Goal: Navigation & Orientation: Find specific page/section

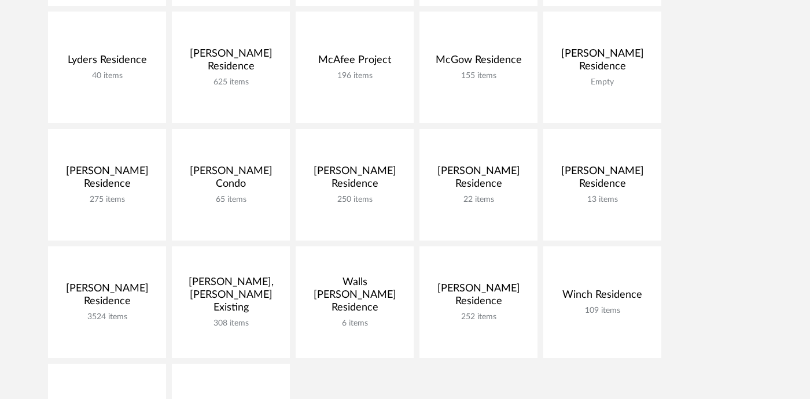
scroll to position [742, 0]
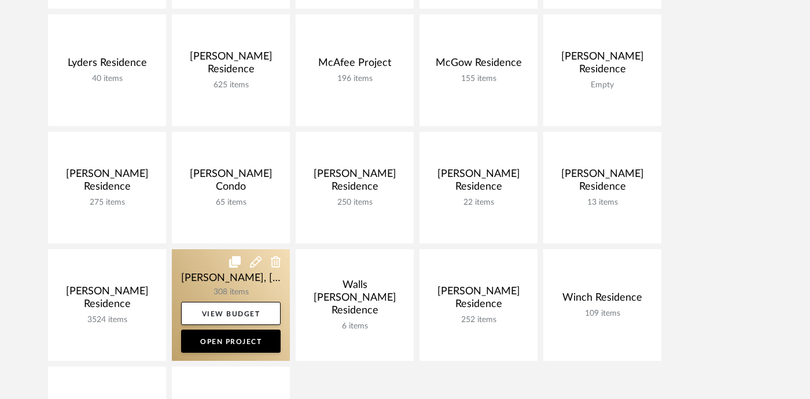
click at [200, 282] on link at bounding box center [231, 305] width 118 height 112
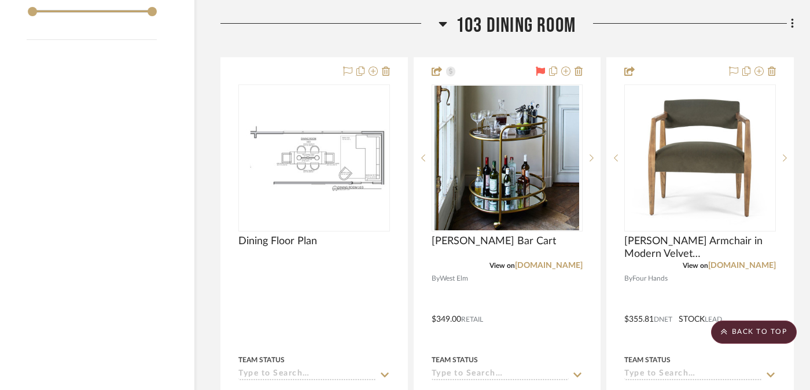
scroll to position [2032, 23]
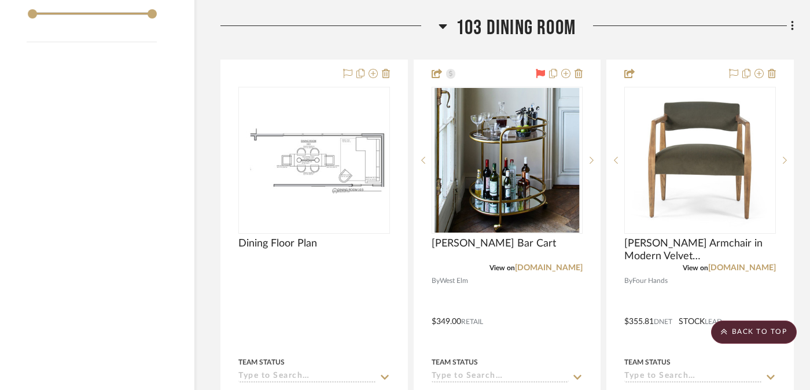
click at [505, 19] on span "103 Dining Room" at bounding box center [516, 28] width 120 height 25
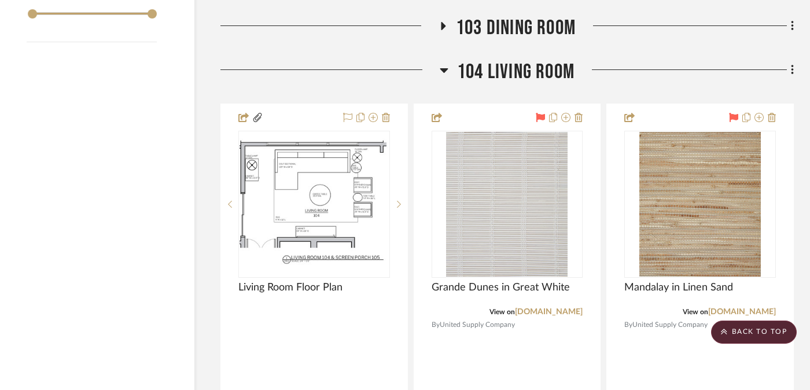
click at [505, 70] on span "104 Living Room" at bounding box center [515, 72] width 117 height 25
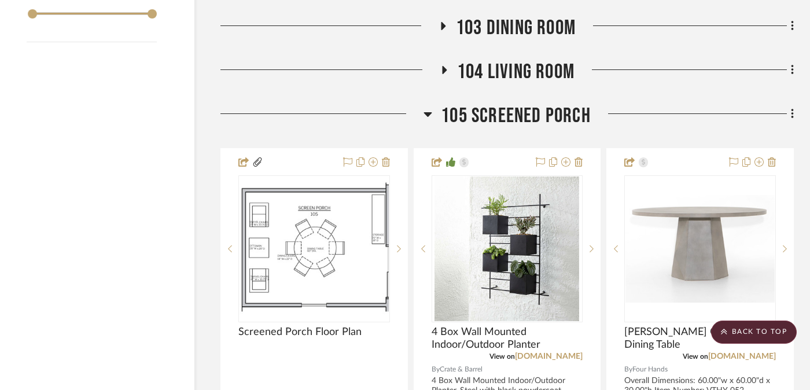
click at [508, 108] on span "105 Screened Porch" at bounding box center [516, 116] width 150 height 25
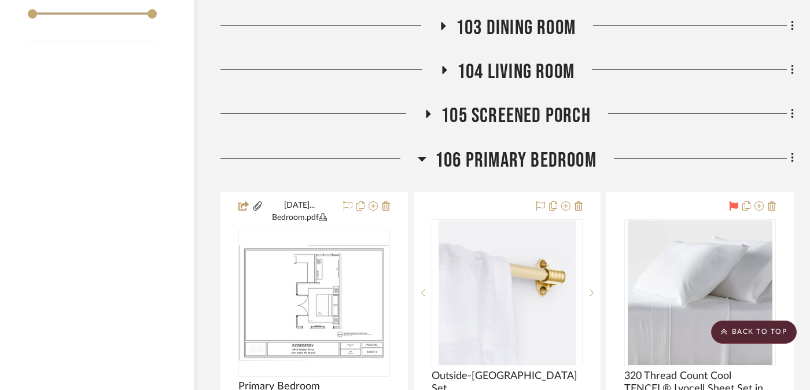
click at [506, 167] on span "106 Primary Bedroom" at bounding box center [515, 160] width 161 height 25
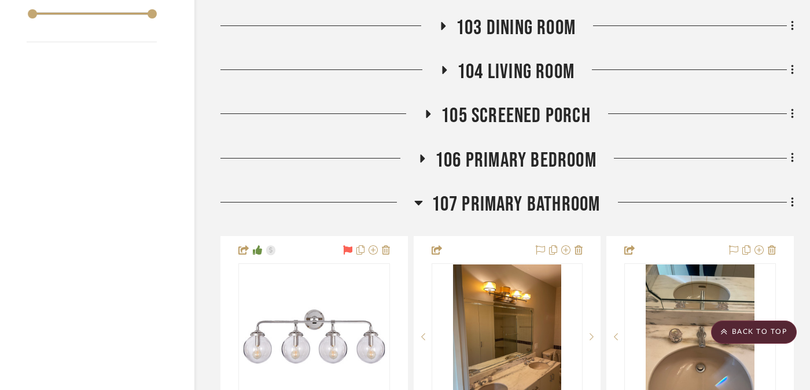
click at [494, 196] on span "107 Primary Bathroom" at bounding box center [516, 204] width 169 height 25
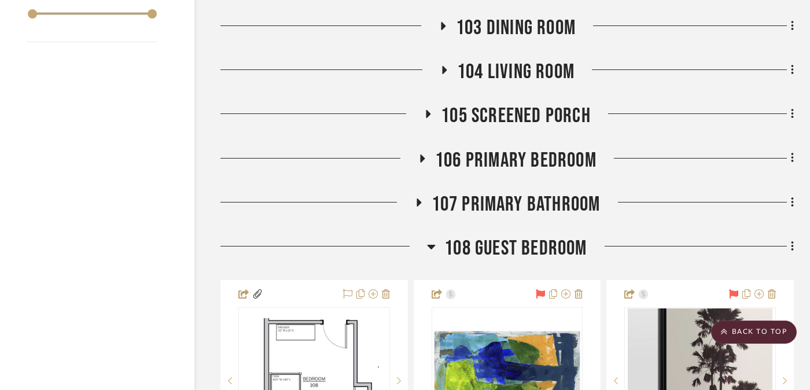
scroll to position [2230, 23]
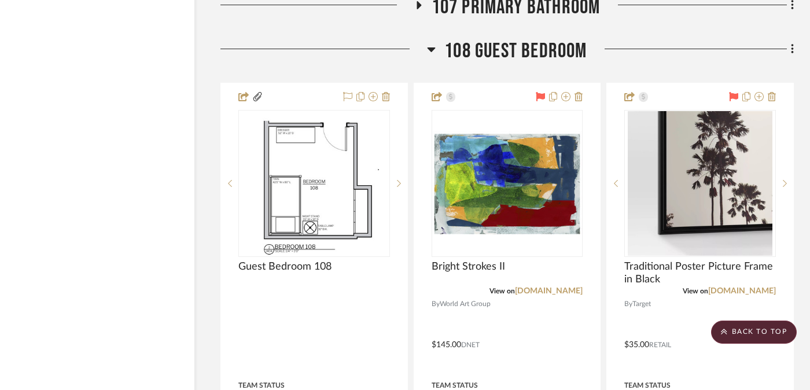
click at [535, 43] on span "108 Guest Bedroom" at bounding box center [515, 51] width 142 height 25
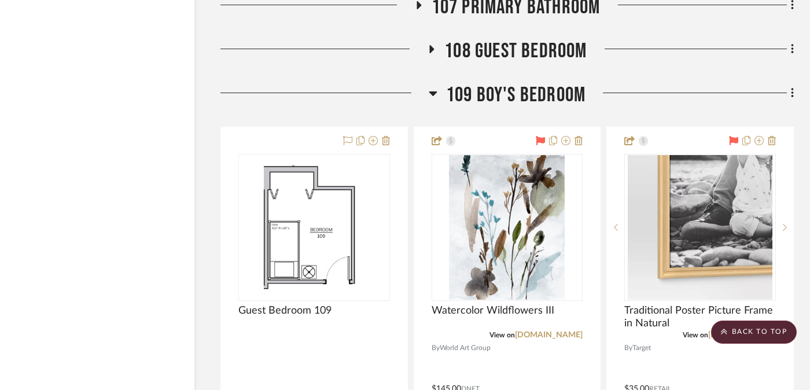
click at [517, 95] on span "109 Boy's Bedroom" at bounding box center [515, 95] width 139 height 25
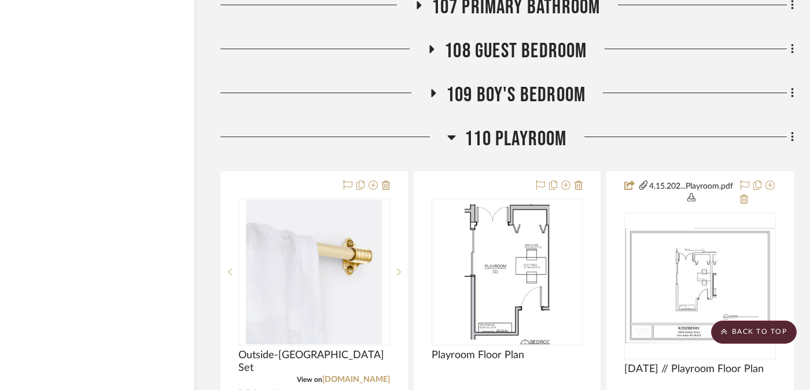
click at [513, 147] on span "110 Playroom" at bounding box center [516, 139] width 102 height 25
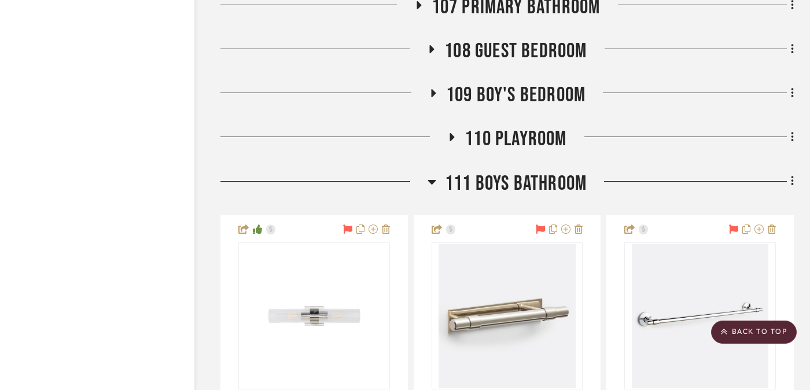
click at [516, 182] on span "111 Boys Bathroom" at bounding box center [516, 183] width 142 height 25
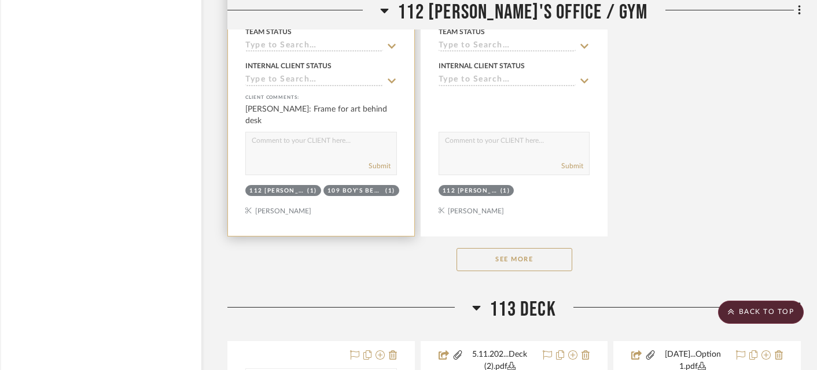
scroll to position [3804, 16]
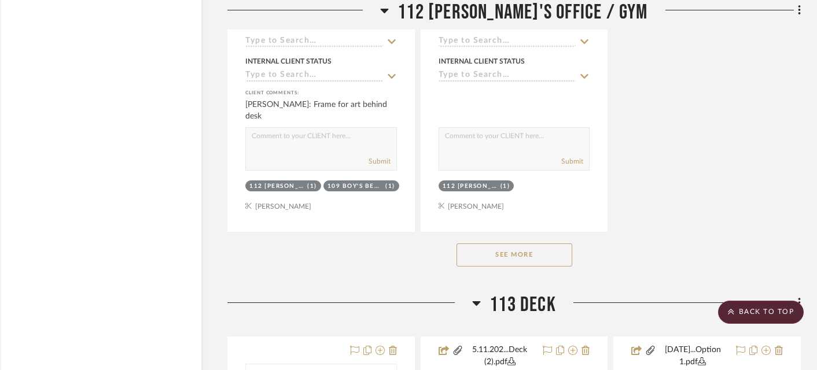
click at [479, 256] on button "See More" at bounding box center [515, 255] width 116 height 23
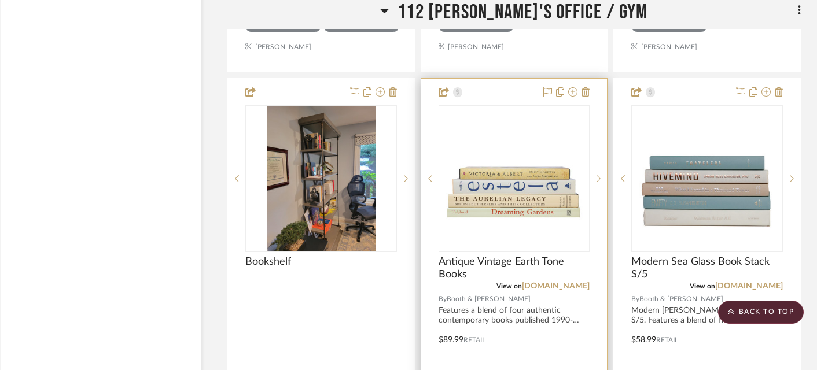
scroll to position [3972, 16]
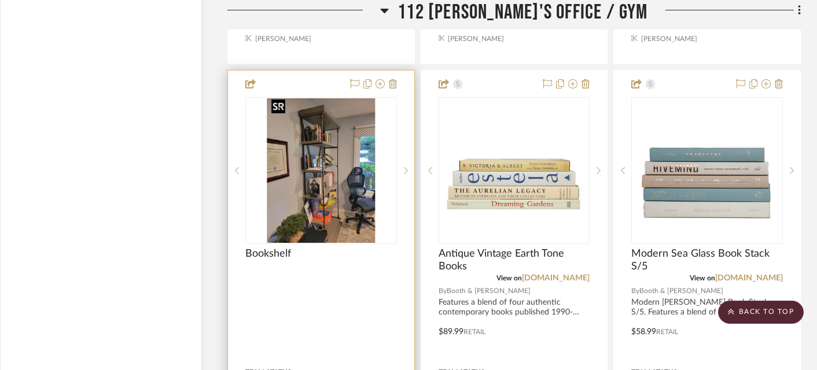
click at [0, 0] on img at bounding box center [0, 0] width 0 height 0
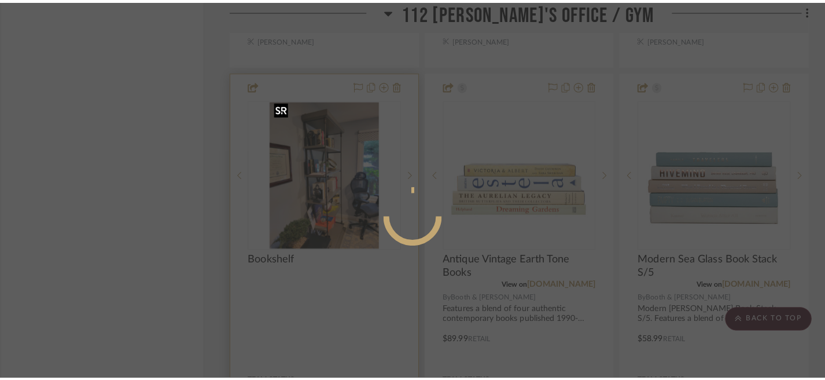
scroll to position [0, 0]
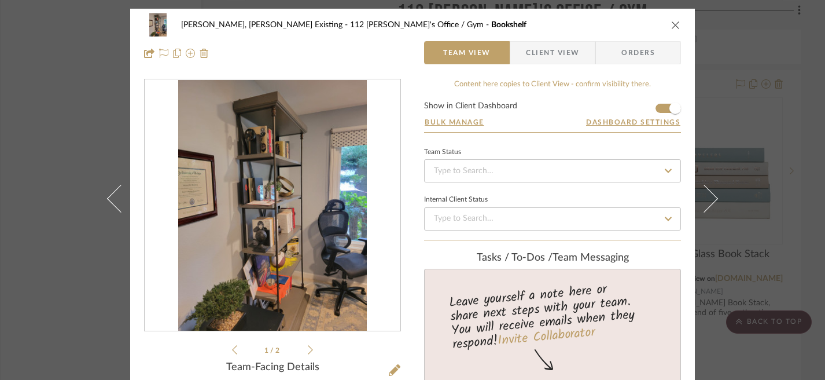
click at [549, 56] on span "Client View" at bounding box center [552, 52] width 53 height 23
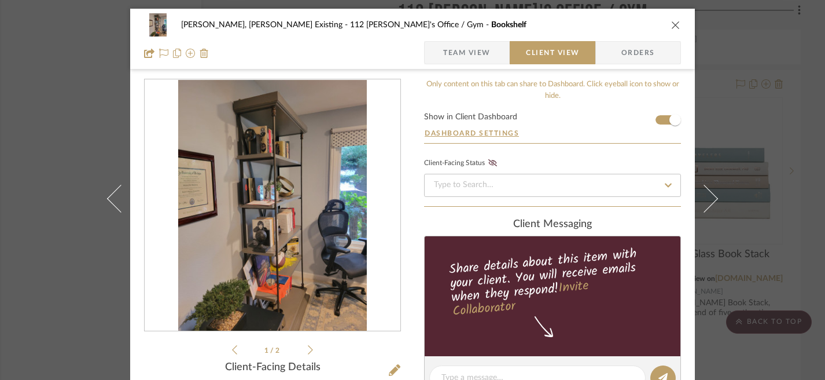
scroll to position [233, 0]
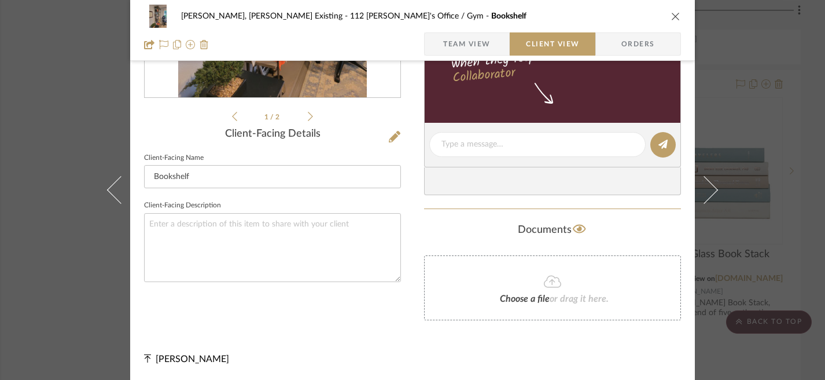
click at [758, 78] on div "[PERSON_NAME], [PERSON_NAME] Existing 112 [PERSON_NAME]'s Office / Gym Bookshel…" at bounding box center [412, 190] width 825 height 380
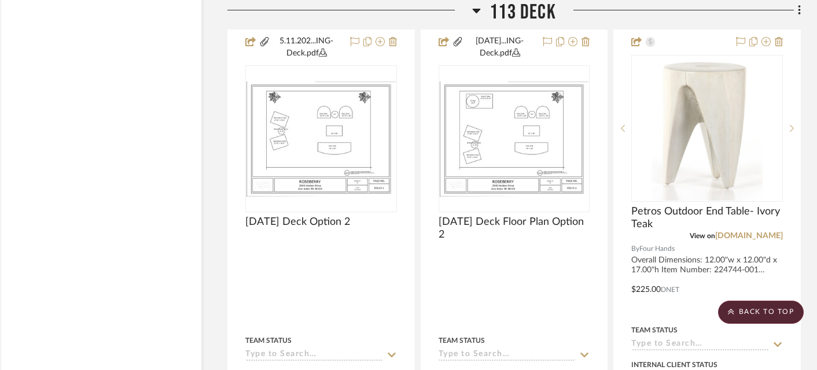
scroll to position [7731, 16]
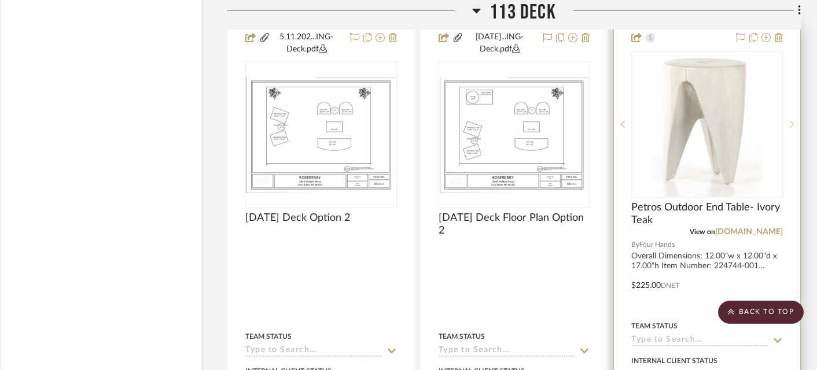
click at [788, 120] on sr-next-btn at bounding box center [791, 124] width 17 height 8
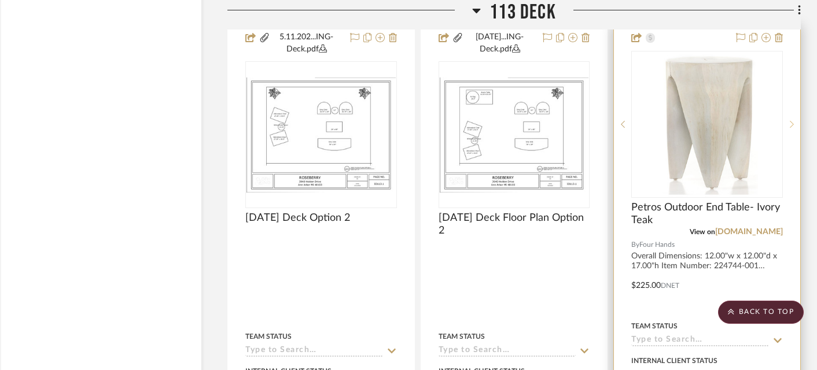
click at [789, 120] on sr-next-btn at bounding box center [791, 124] width 17 height 8
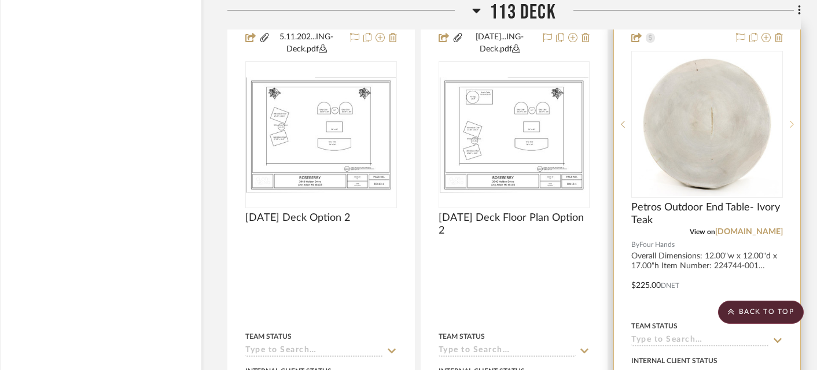
click at [789, 120] on sr-next-btn at bounding box center [791, 124] width 17 height 8
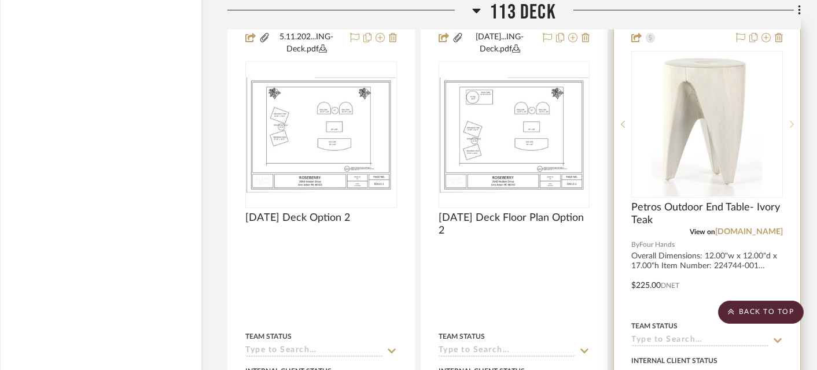
click at [789, 120] on sr-next-btn at bounding box center [791, 124] width 17 height 8
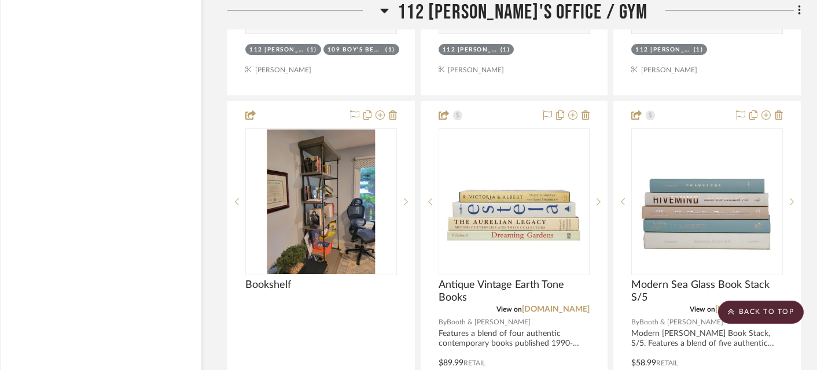
scroll to position [3941, 16]
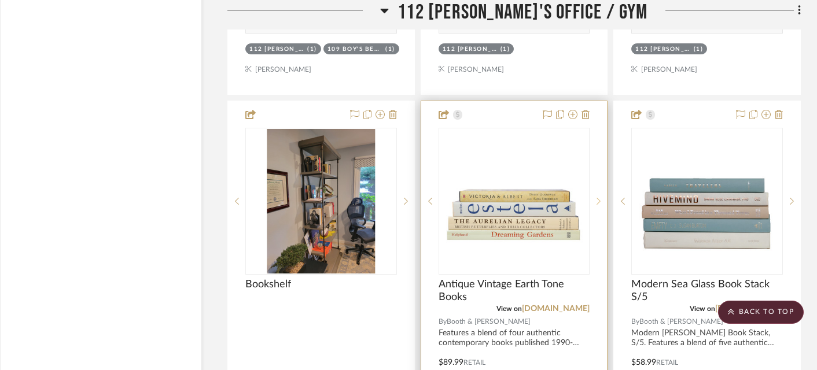
click at [597, 197] on icon at bounding box center [599, 201] width 4 height 8
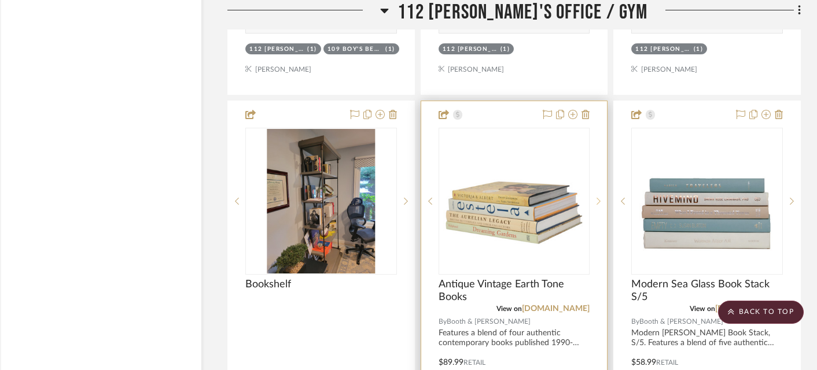
click at [597, 197] on icon at bounding box center [599, 201] width 4 height 8
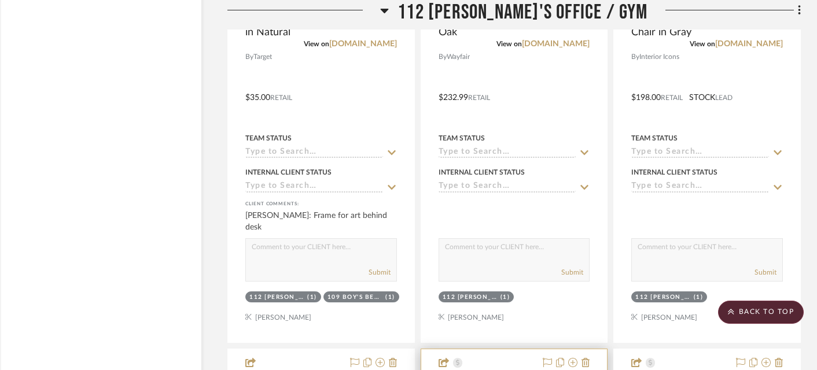
scroll to position [3674, 16]
